Goal: Register for event/course

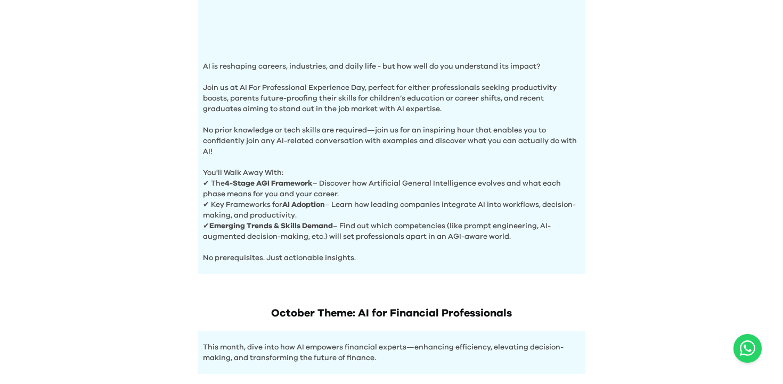
scroll to position [379, 0]
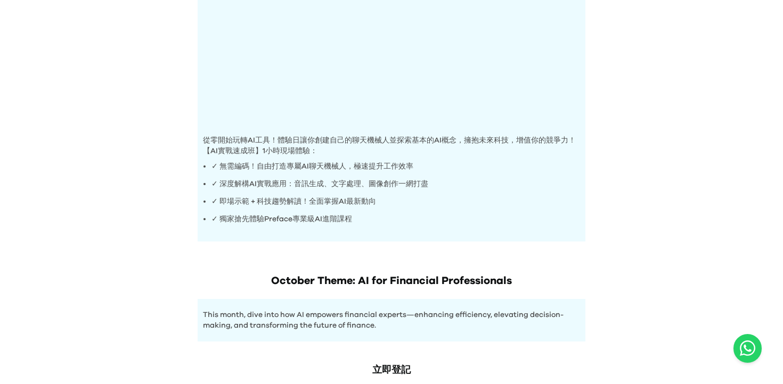
scroll to position [164, 0]
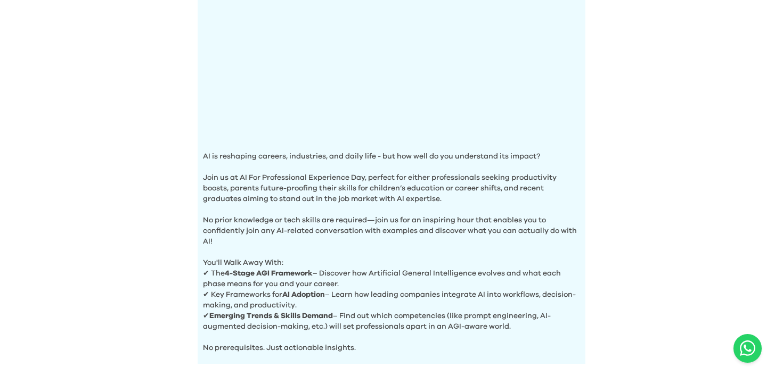
scroll to position [249, 0]
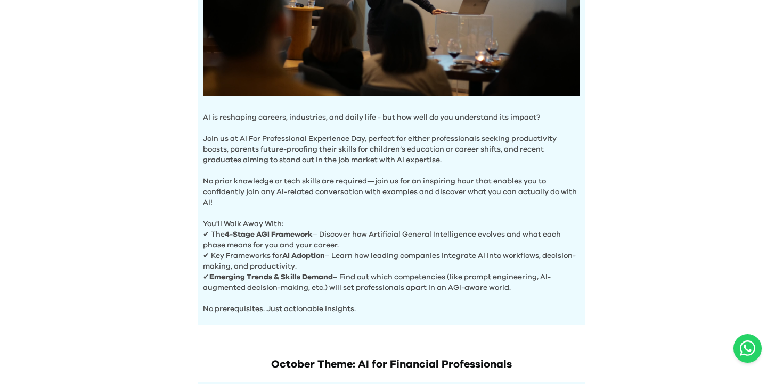
click at [449, 136] on p "Join us at AI For Professional Experience Day, perfect for either professionals…" at bounding box center [391, 144] width 377 height 43
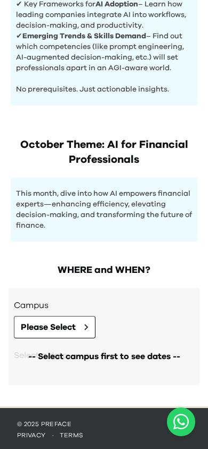
scroll to position [442, 0]
